Goal: Task Accomplishment & Management: Use online tool/utility

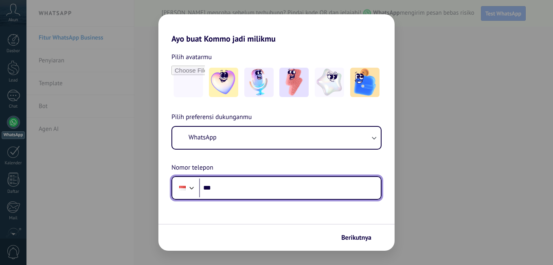
click at [239, 185] on input "***" at bounding box center [290, 187] width 182 height 19
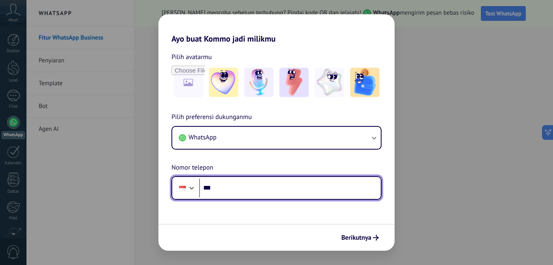
click at [235, 188] on input "***" at bounding box center [290, 187] width 182 height 19
type input "**********"
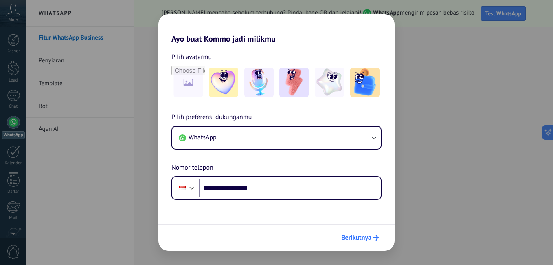
click at [362, 235] on span "Berikutnya" at bounding box center [356, 238] width 30 height 6
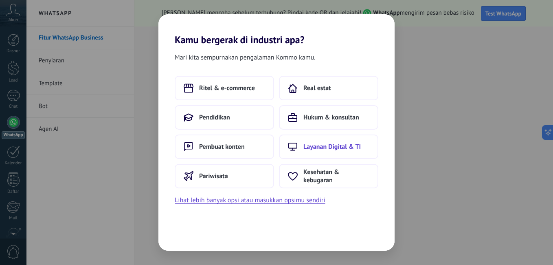
click at [340, 148] on span "Layanan Digital & TI" at bounding box center [332, 147] width 57 height 8
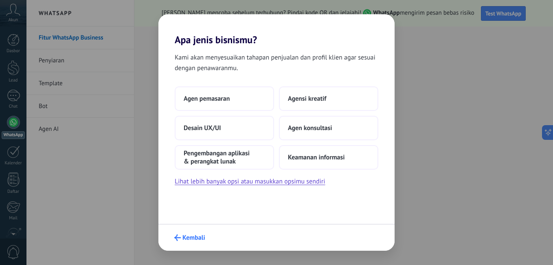
click at [190, 239] on span "Kembali" at bounding box center [194, 238] width 23 height 6
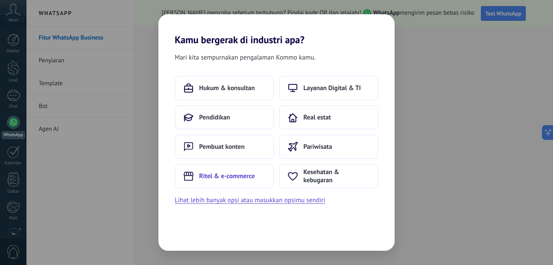
click at [226, 176] on span "Ritel & e-commerce" at bounding box center [227, 176] width 56 height 8
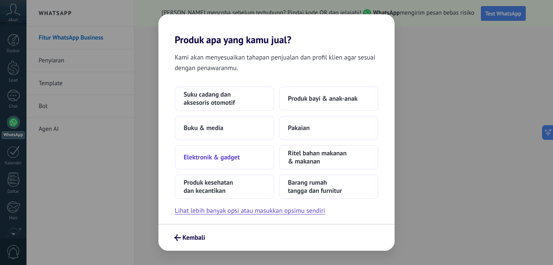
click at [210, 154] on span "Elektronik & gadget" at bounding box center [212, 157] width 56 height 8
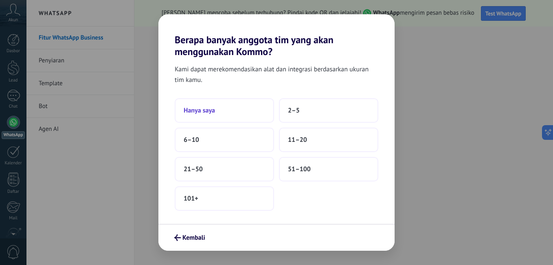
click at [221, 114] on button "Hanya saya" at bounding box center [224, 110] width 99 height 24
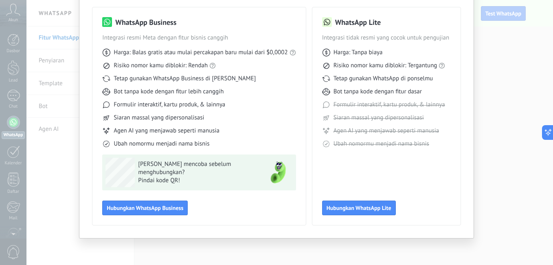
scroll to position [14, 0]
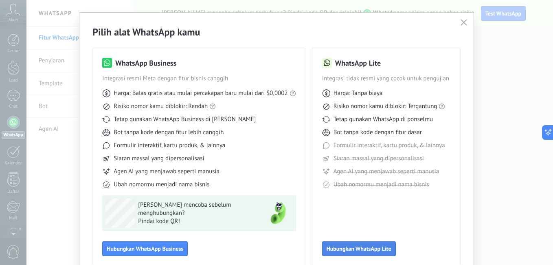
click at [369, 247] on span "Hubungkan WhatsApp Lite" at bounding box center [359, 249] width 65 height 6
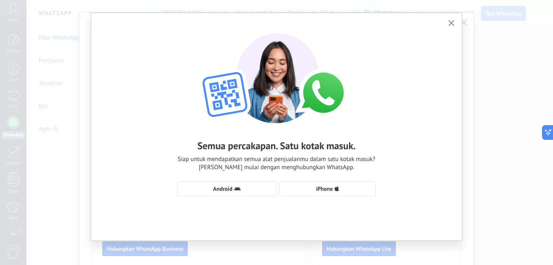
scroll to position [16, 0]
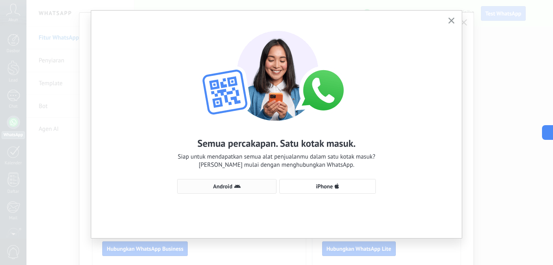
click at [255, 189] on span "Android" at bounding box center [227, 186] width 90 height 7
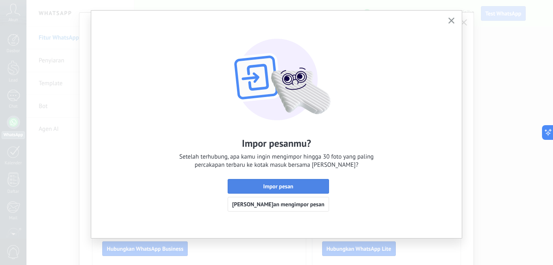
click at [269, 186] on span "Impor pesan" at bounding box center [278, 186] width 30 height 6
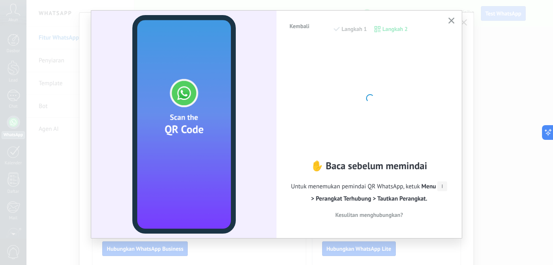
click at [447, 20] on button "button" at bounding box center [452, 20] width 10 height 11
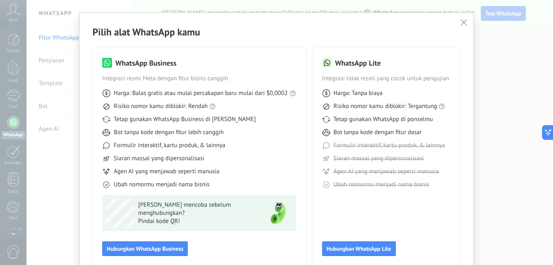
scroll to position [0, 0]
click at [359, 249] on span "Hubungkan WhatsApp Lite" at bounding box center [359, 249] width 65 height 6
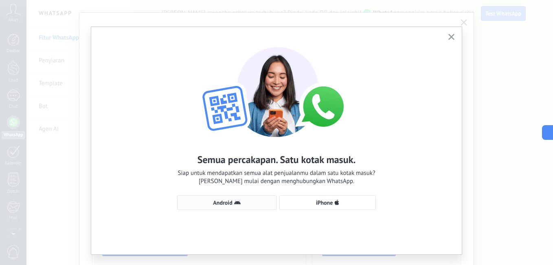
click at [262, 205] on span "Android" at bounding box center [227, 202] width 90 height 7
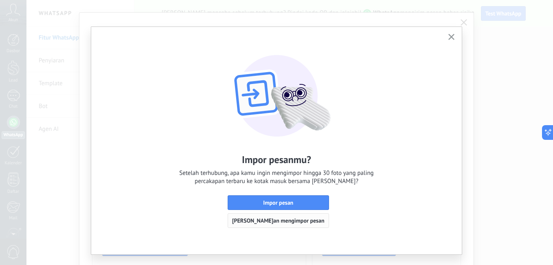
click at [283, 222] on span "[PERSON_NAME]an mengimpor pesan" at bounding box center [278, 221] width 92 height 6
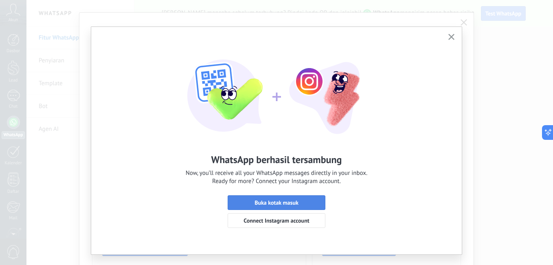
click at [275, 205] on span "Buka kotak masuk" at bounding box center [277, 203] width 44 height 6
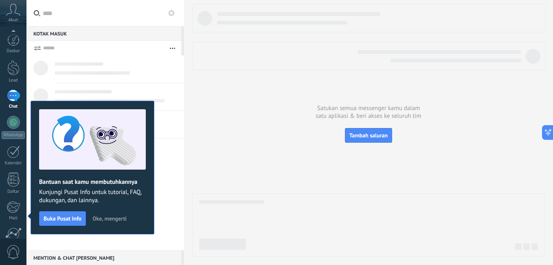
scroll to position [74, 0]
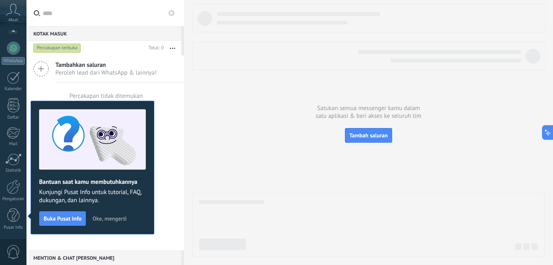
click at [114, 213] on button "Oke, mengerti" at bounding box center [110, 218] width 42 height 12
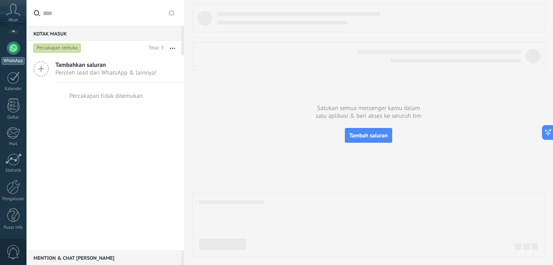
click at [15, 56] on link "WhatsApp" at bounding box center [13, 53] width 26 height 23
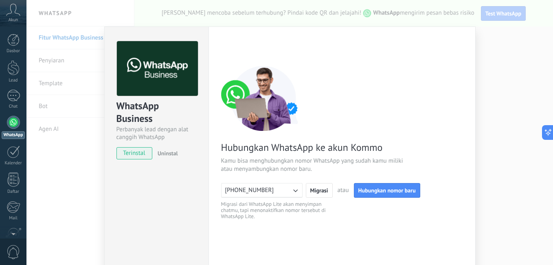
scroll to position [73, 0]
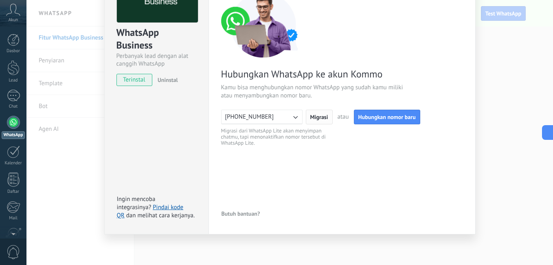
click at [315, 118] on span "Migrasi" at bounding box center [319, 117] width 18 height 6
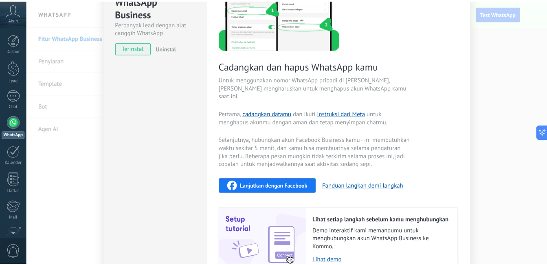
scroll to position [131, 0]
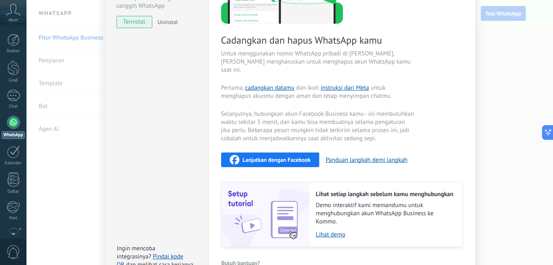
click at [275, 155] on div "Lanjutkan dengan Facebook" at bounding box center [270, 160] width 81 height 10
click at [151, 120] on div "WhatsApp Business Perbanyak lead dengan alat canggih WhatsApp terinstal Uninsta…" at bounding box center [156, 89] width 104 height 388
click at [10, 18] on span "Akun" at bounding box center [14, 20] width 10 height 5
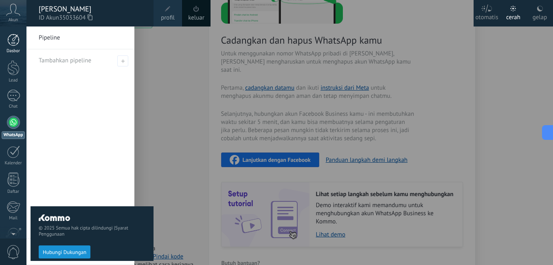
click at [10, 39] on div at bounding box center [13, 40] width 12 height 12
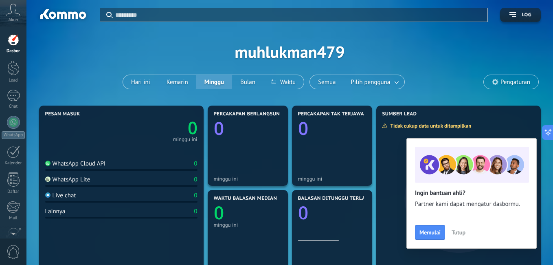
click at [13, 17] on div "Akun" at bounding box center [13, 13] width 26 height 26
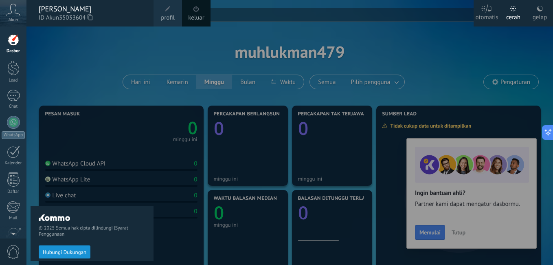
click at [169, 13] on span at bounding box center [167, 8] width 9 height 9
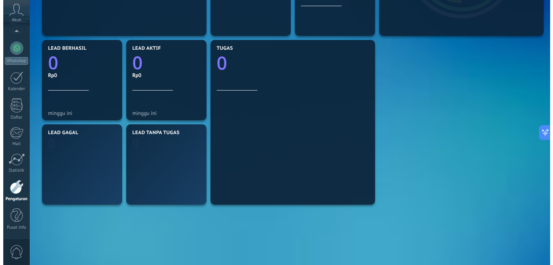
scroll to position [285, 0]
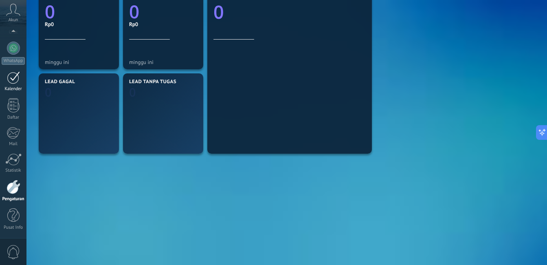
click at [7, 82] on div at bounding box center [13, 77] width 13 height 13
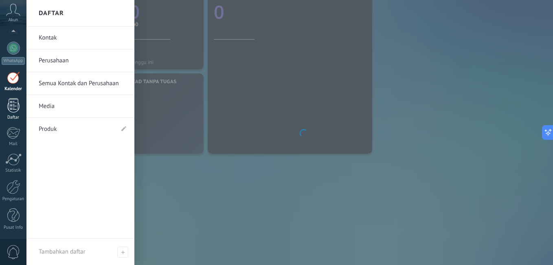
click at [13, 106] on div at bounding box center [13, 105] width 12 height 14
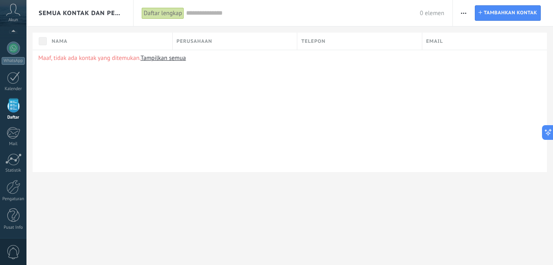
click at [13, 106] on div at bounding box center [13, 105] width 12 height 14
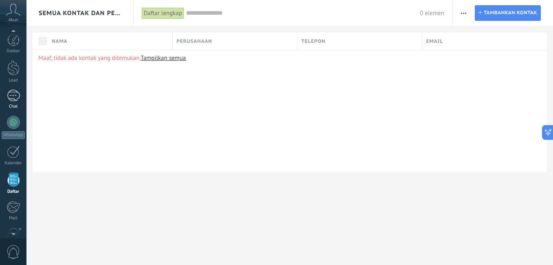
click at [11, 95] on div at bounding box center [13, 96] width 13 height 12
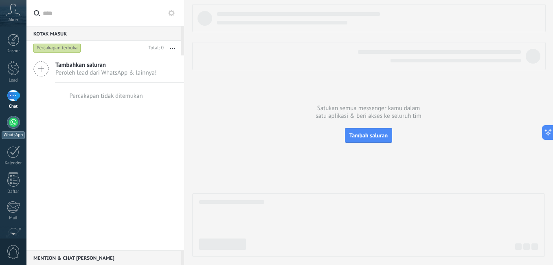
click at [15, 120] on div at bounding box center [13, 122] width 13 height 13
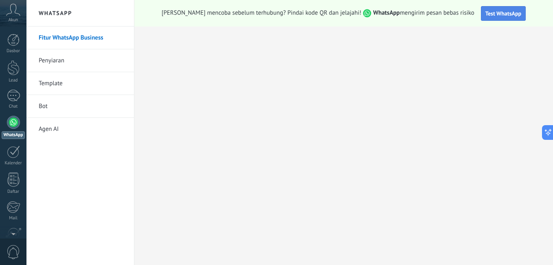
click at [486, 12] on span "Test WhatsApp" at bounding box center [504, 13] width 36 height 7
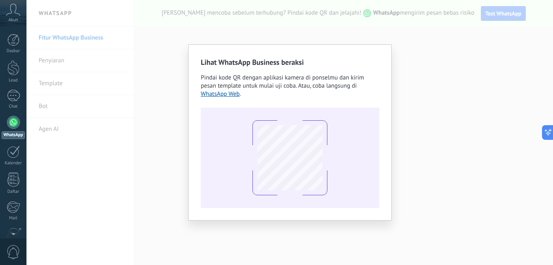
click at [457, 62] on div "Lihat WhatsApp Business beraksi Pindai kode QR dengan aplikasi kamera di ponsel…" at bounding box center [289, 132] width 527 height 265
